Goal: Transaction & Acquisition: Download file/media

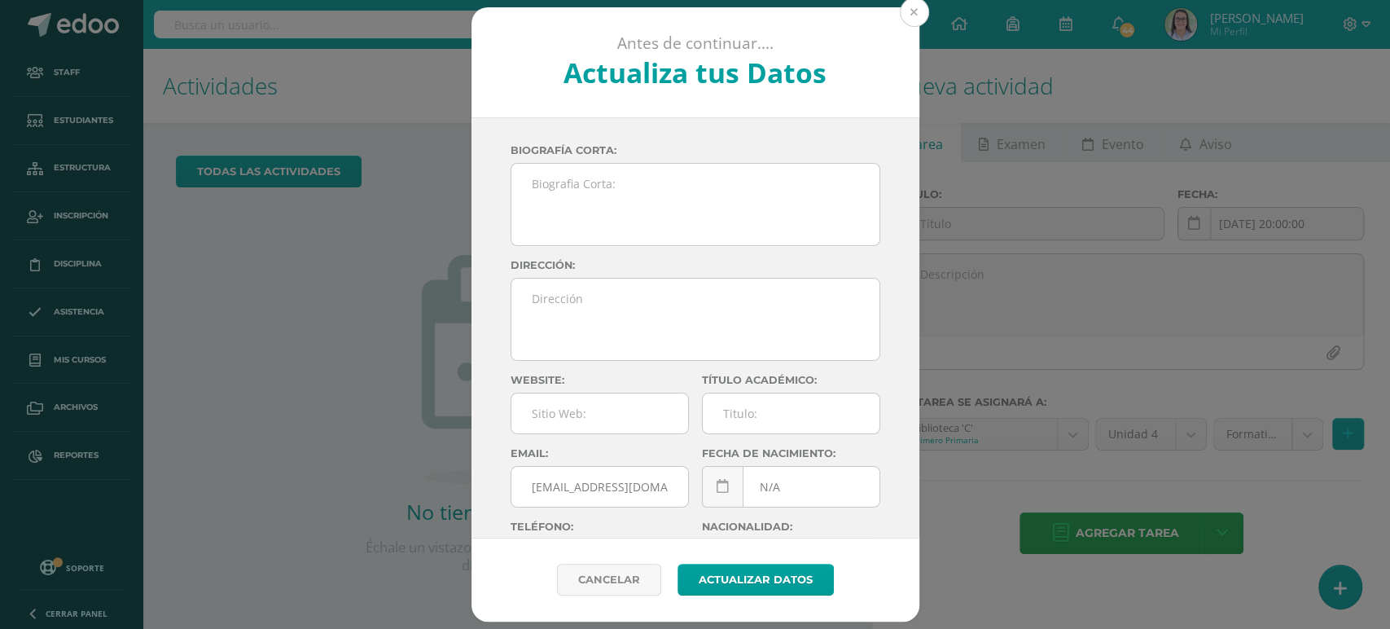
click at [907, 11] on button at bounding box center [914, 12] width 29 height 29
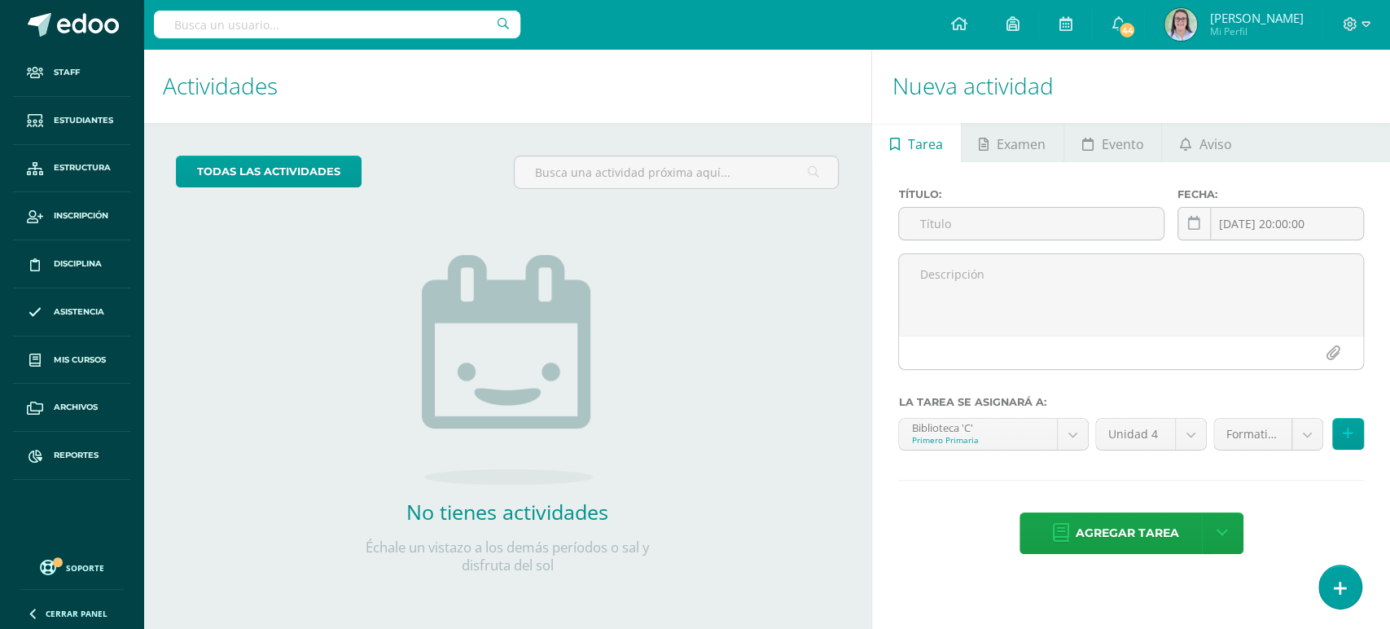
click at [446, 24] on input "text" at bounding box center [337, 25] width 367 height 28
type input "ana paola"
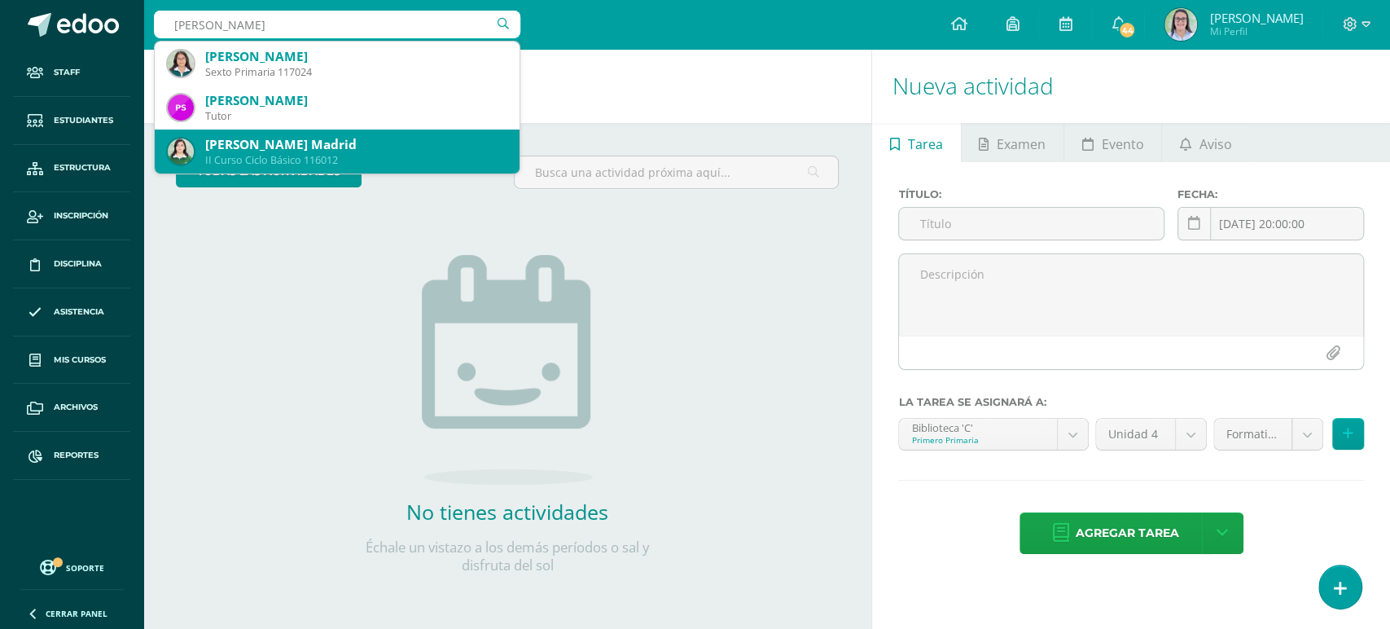
click at [323, 148] on div "Ana Paola Merino Madrid" at bounding box center [355, 144] width 301 height 17
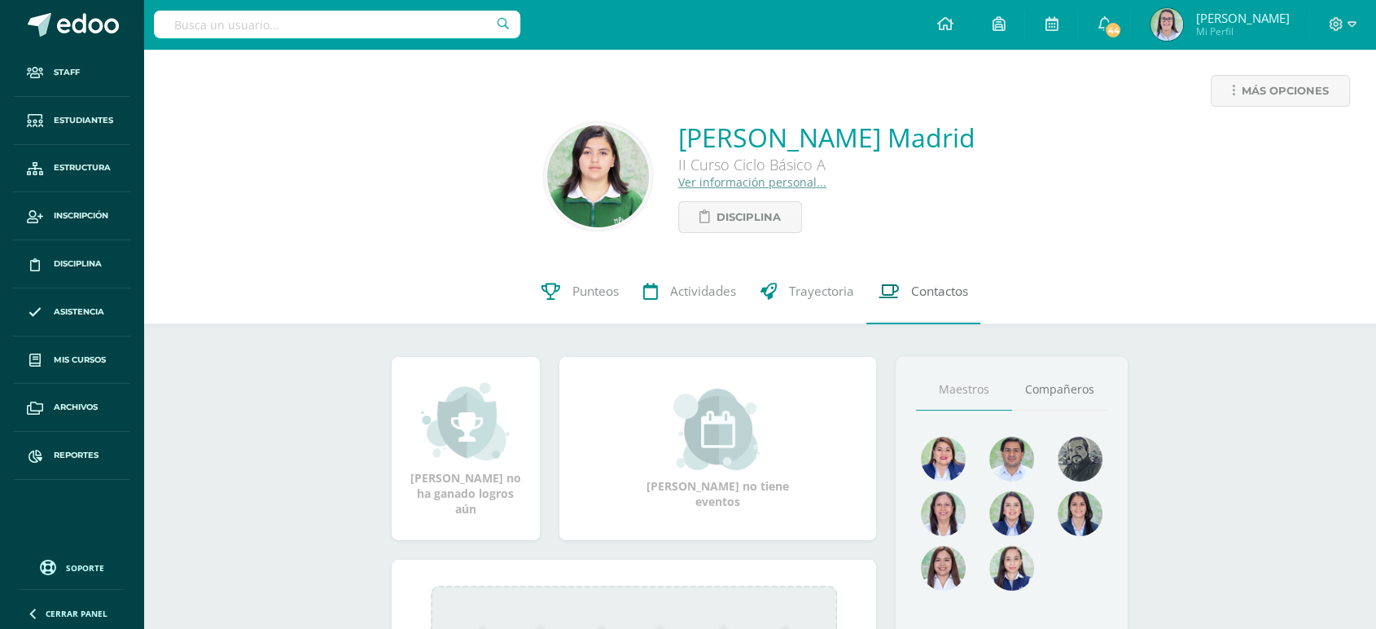
click at [925, 283] on link "Contactos" at bounding box center [924, 291] width 114 height 65
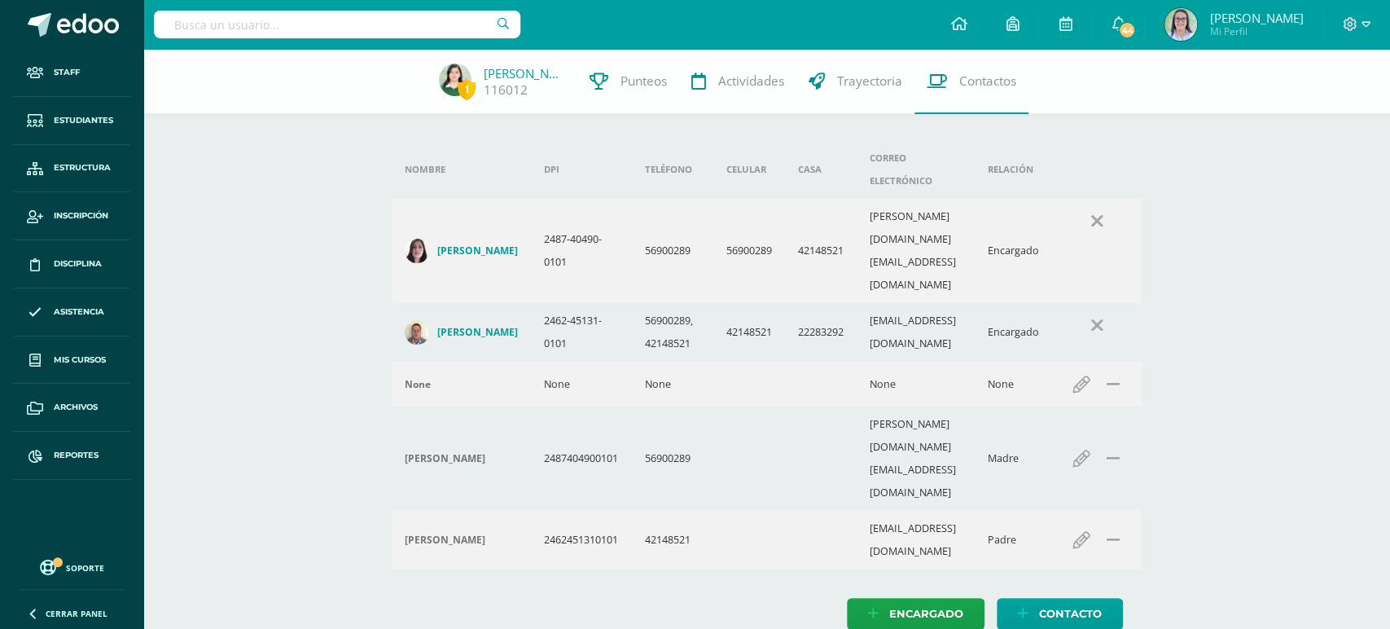
click at [1140, 569] on html "Staff Estudiantes Estructura Inscripción Disciplina Asistencia Mis cursos Archi…" at bounding box center [695, 331] width 1390 height 662
click at [496, 64] on span "Ana Merino 116012" at bounding box center [524, 81] width 81 height 34
click at [503, 71] on link "Ana Merino" at bounding box center [524, 73] width 81 height 16
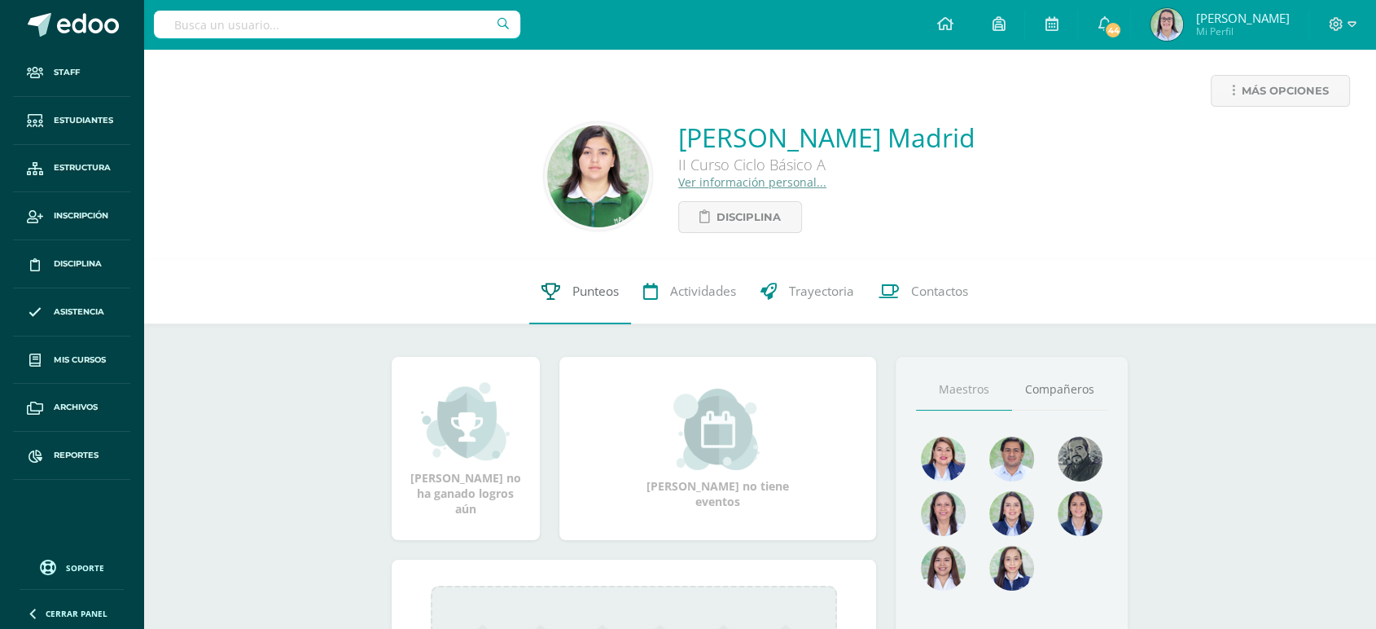
click at [575, 302] on link "Punteos" at bounding box center [580, 291] width 102 height 65
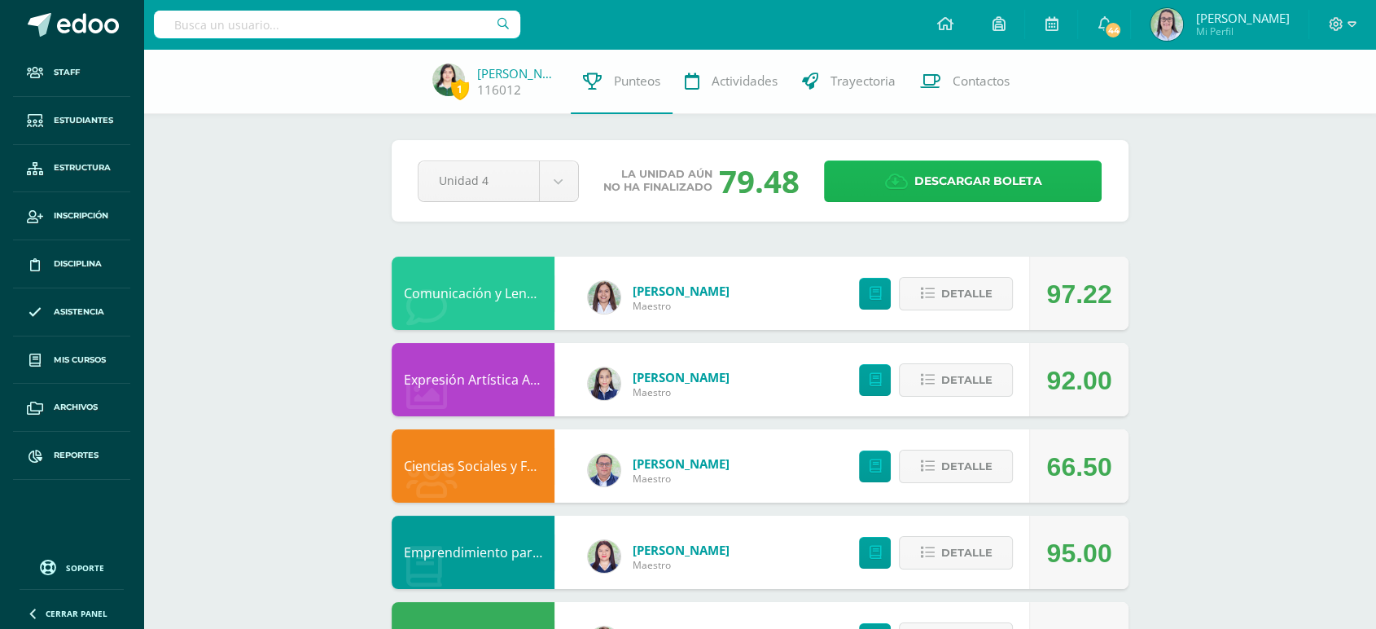
click at [1016, 190] on span "Descargar boleta" at bounding box center [978, 181] width 128 height 40
